Goal: Transaction & Acquisition: Purchase product/service

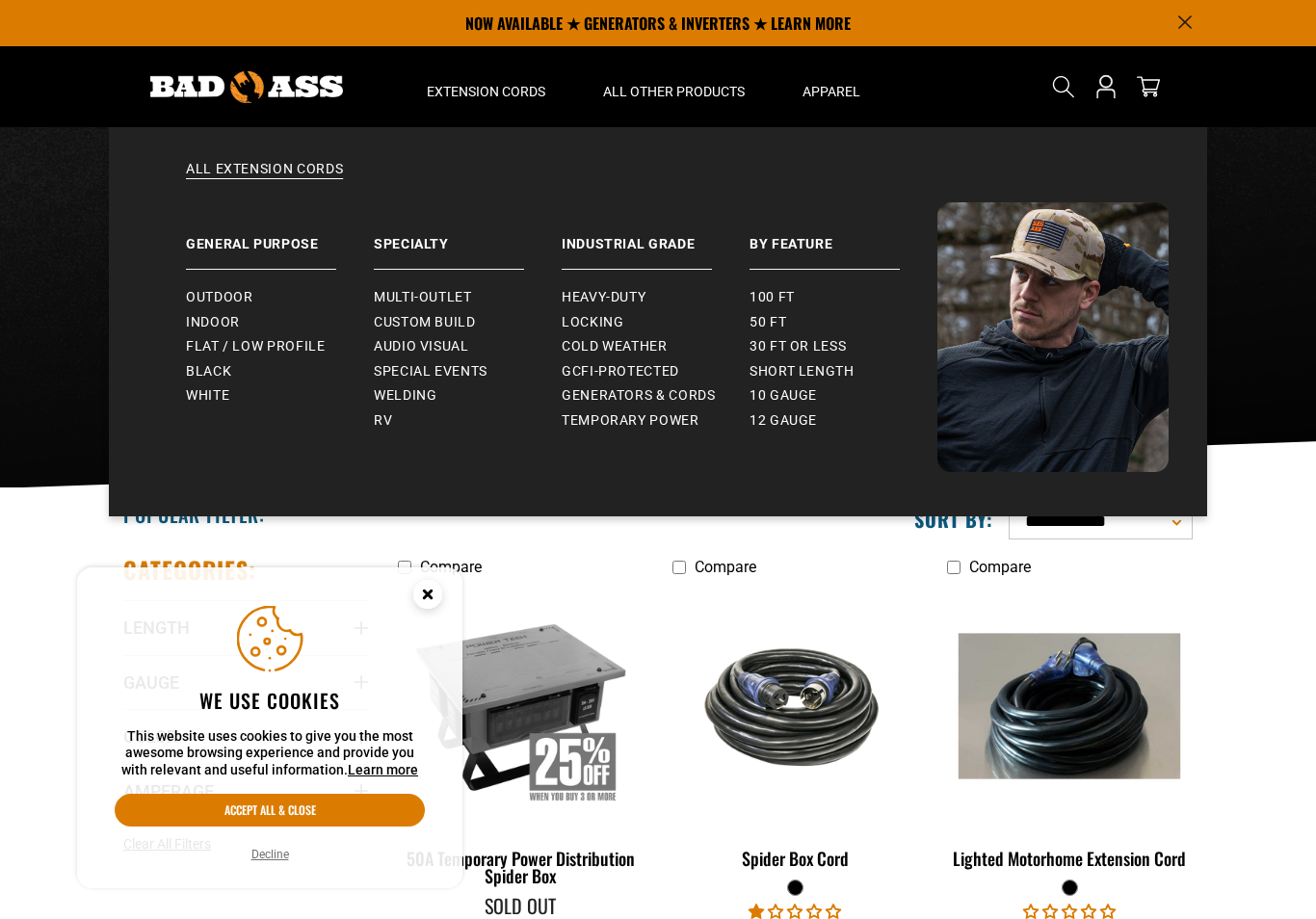
click at [614, 412] on span "Temporary Power" at bounding box center [630, 421] width 137 height 17
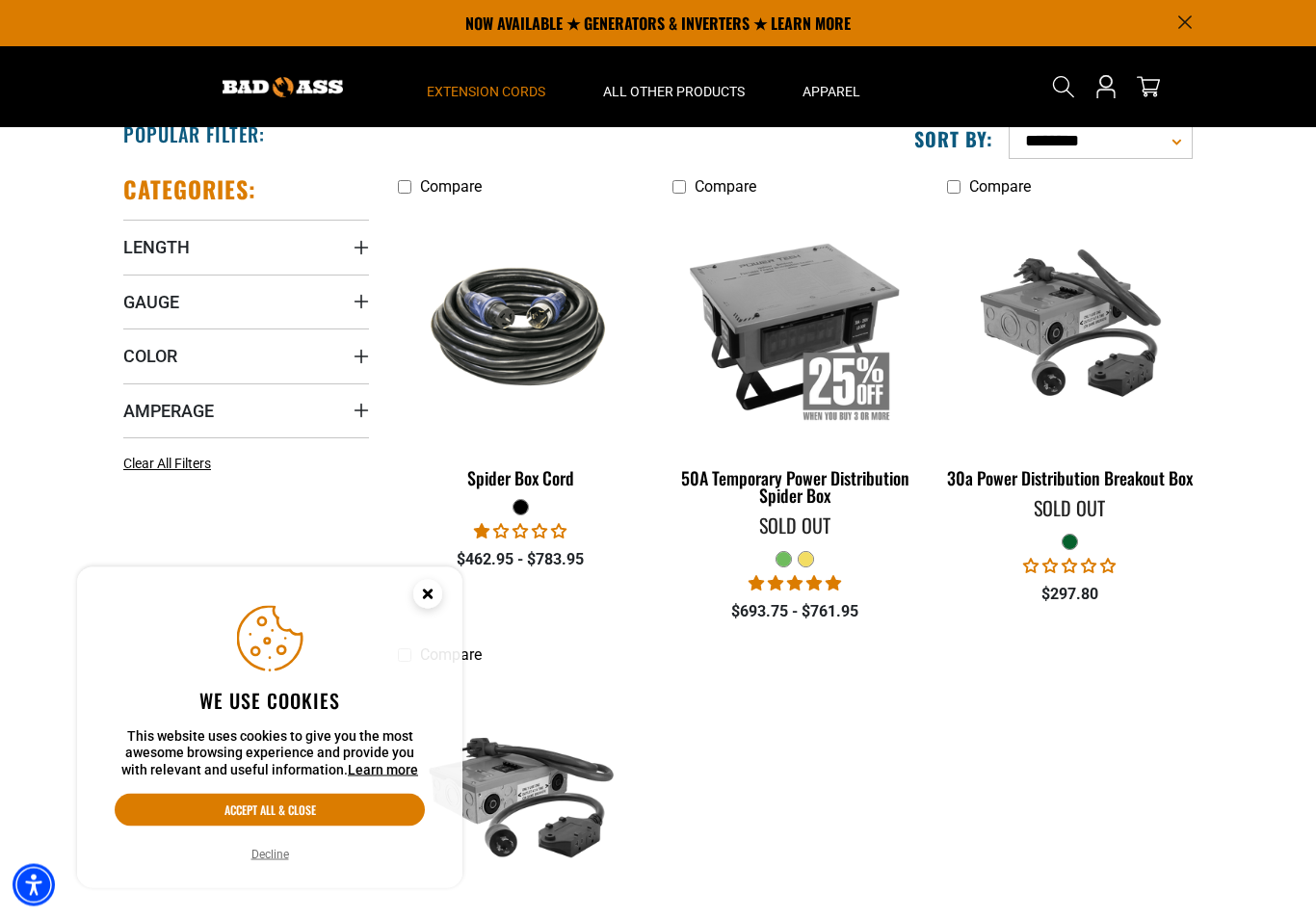
scroll to position [380, 0]
click at [517, 290] on img at bounding box center [521, 325] width 243 height 148
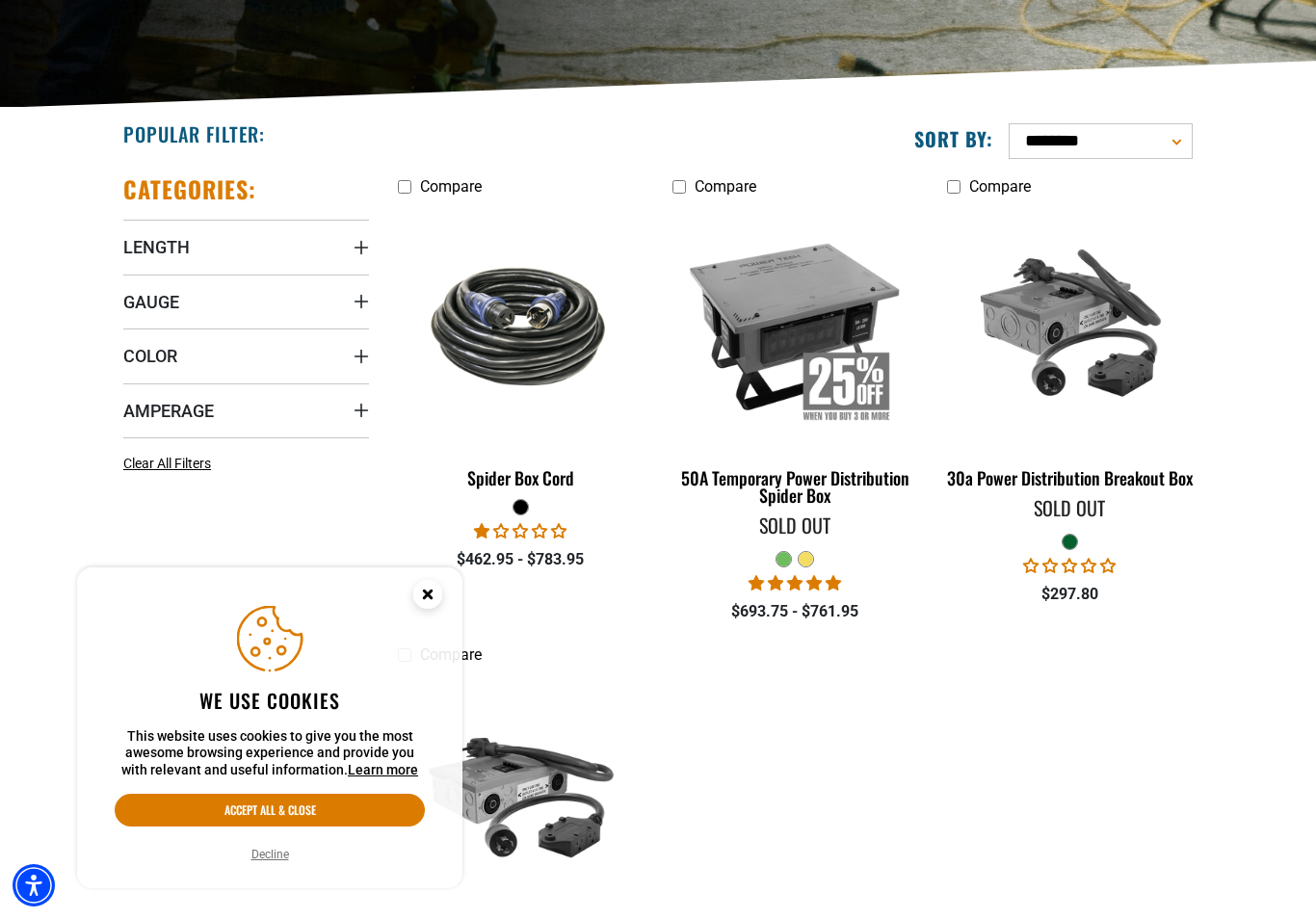
click at [402, 904] on img at bounding box center [521, 793] width 243 height 222
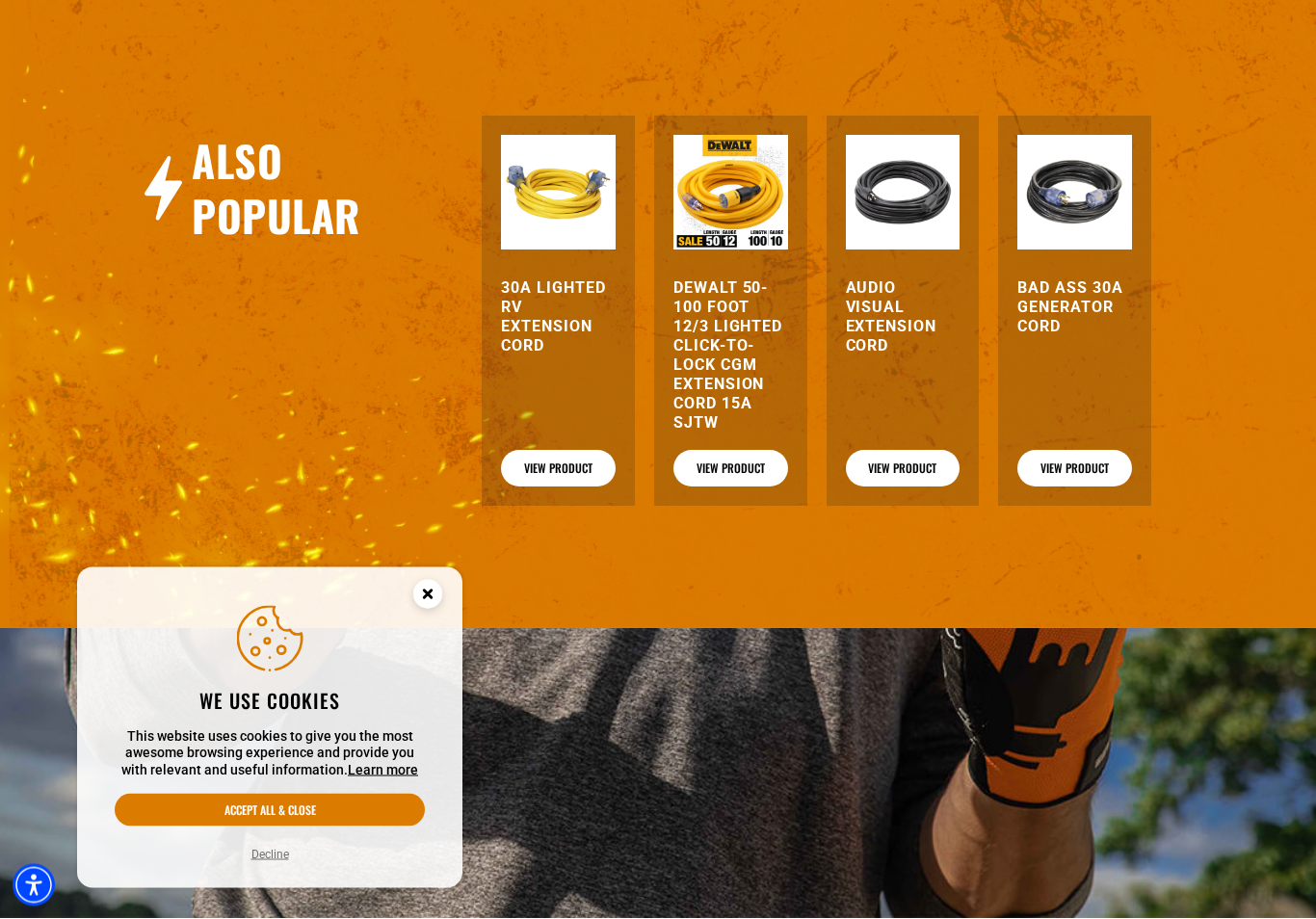
scroll to position [2350, 0]
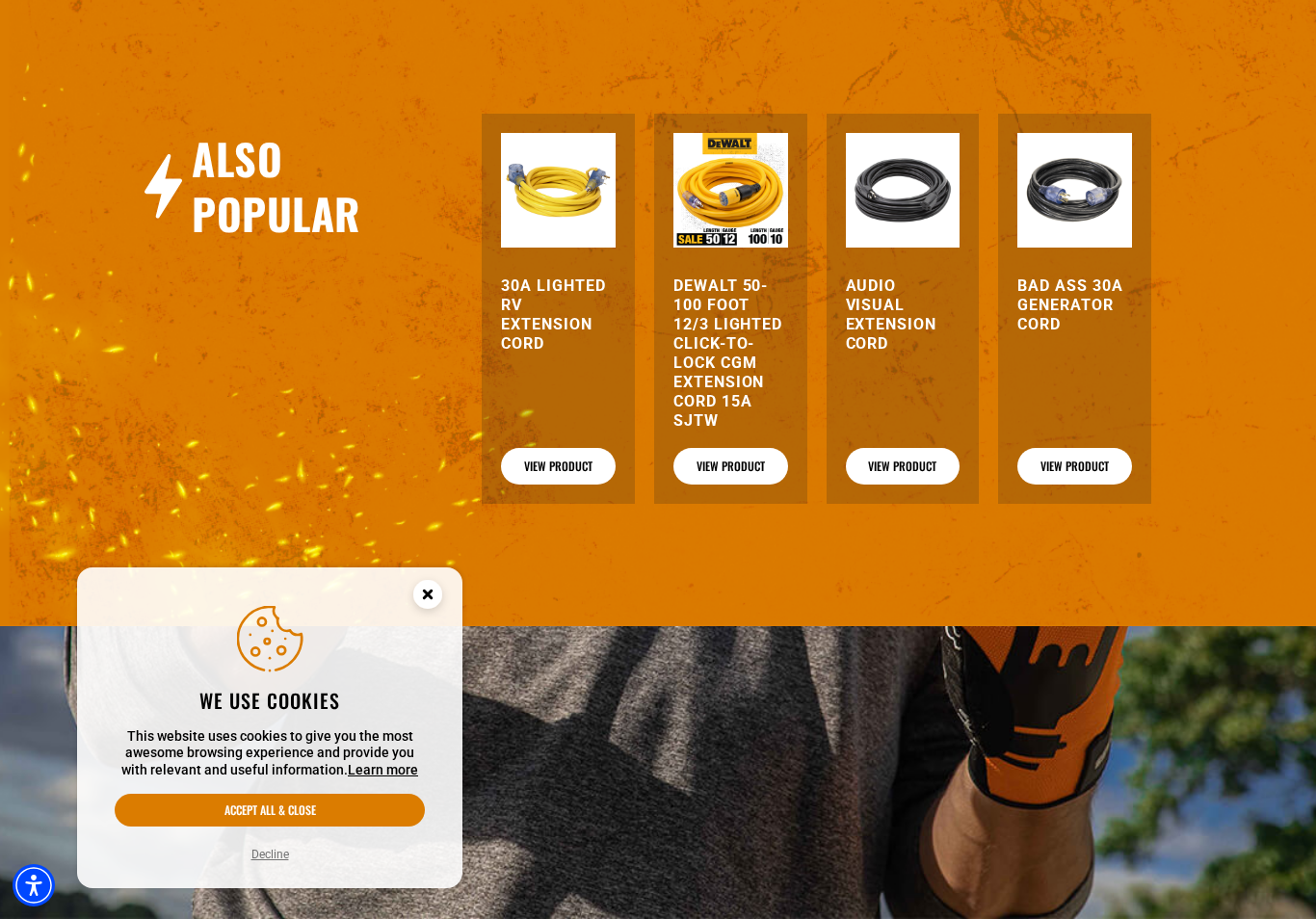
click at [413, 608] on circle "Close this option" at bounding box center [428, 594] width 29 height 29
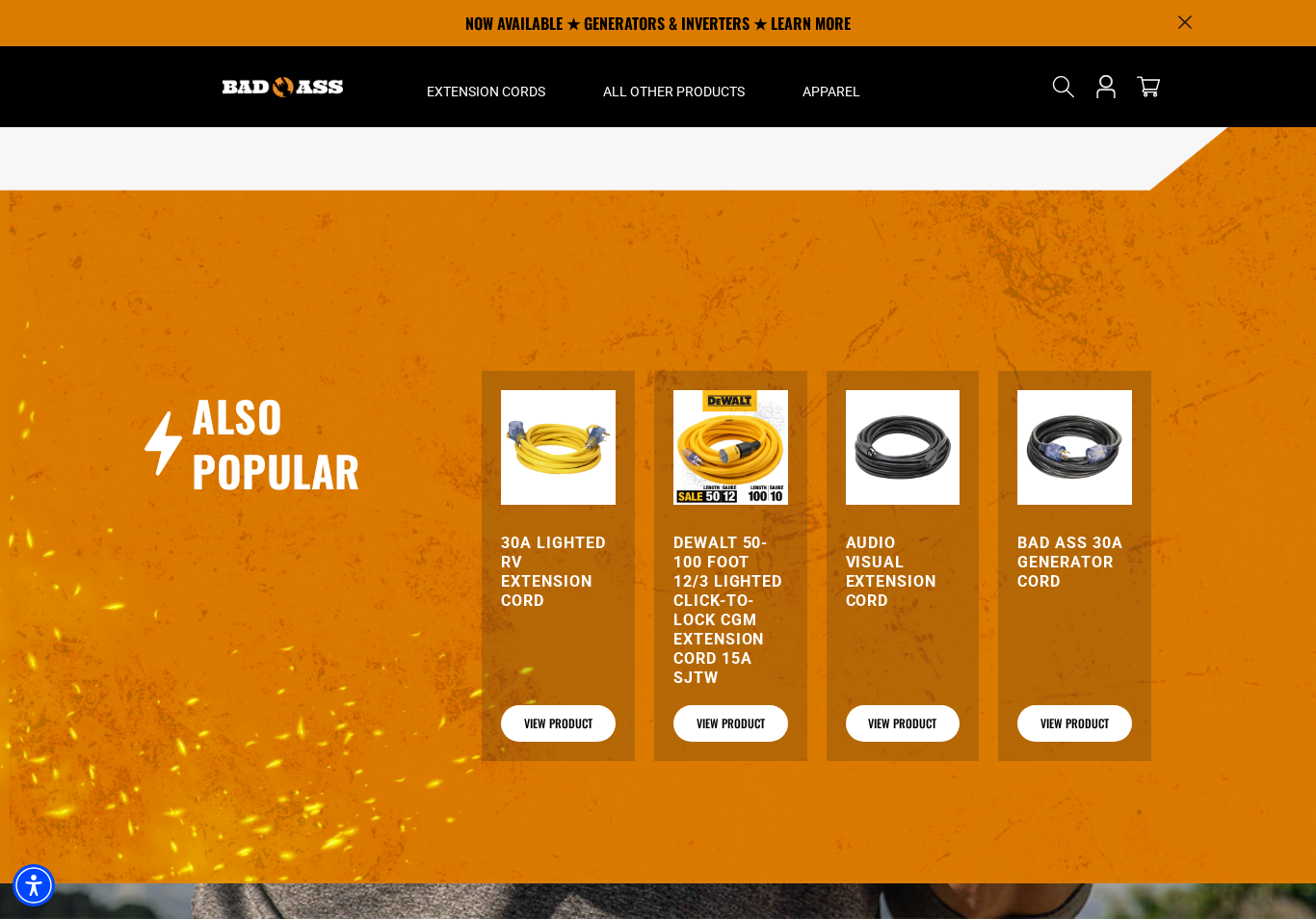
scroll to position [2092, 0]
